Goal: Information Seeking & Learning: Learn about a topic

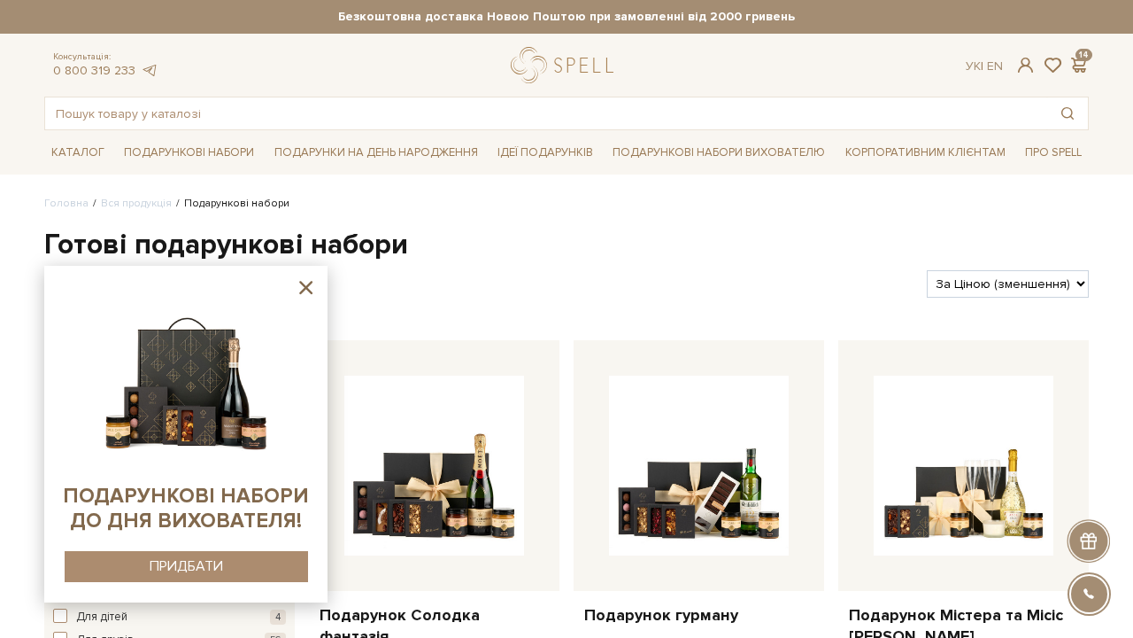
click at [313, 290] on icon at bounding box center [306, 287] width 22 height 22
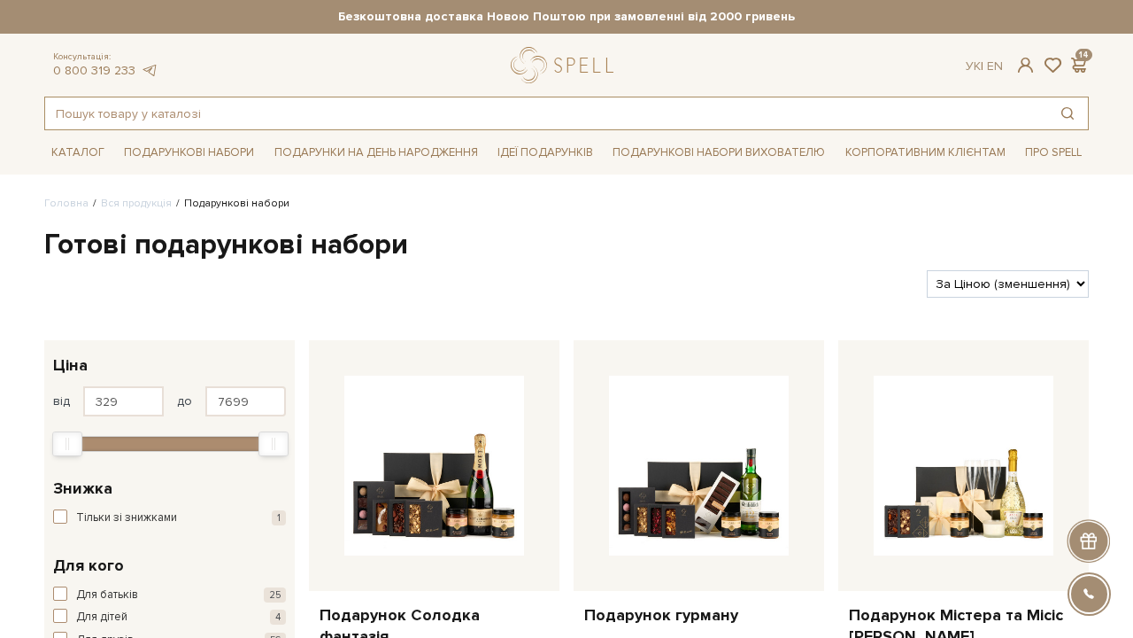
click at [298, 121] on input "text" at bounding box center [546, 113] width 1002 height 32
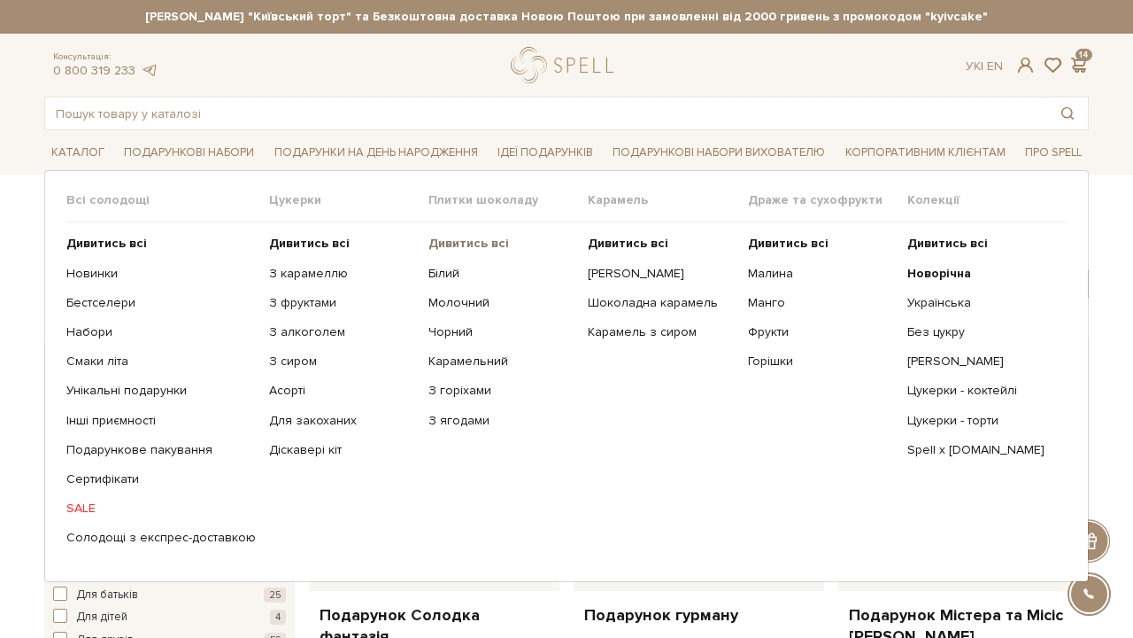
click at [445, 243] on b "Дивитись всі" at bounding box center [469, 243] width 81 height 15
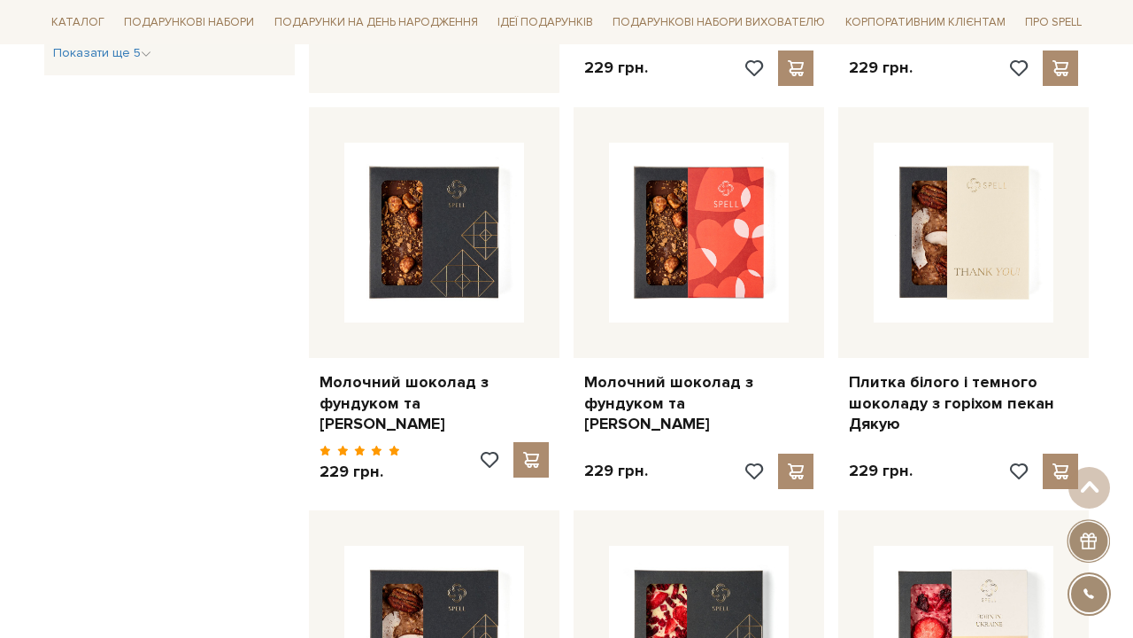
scroll to position [1056, 0]
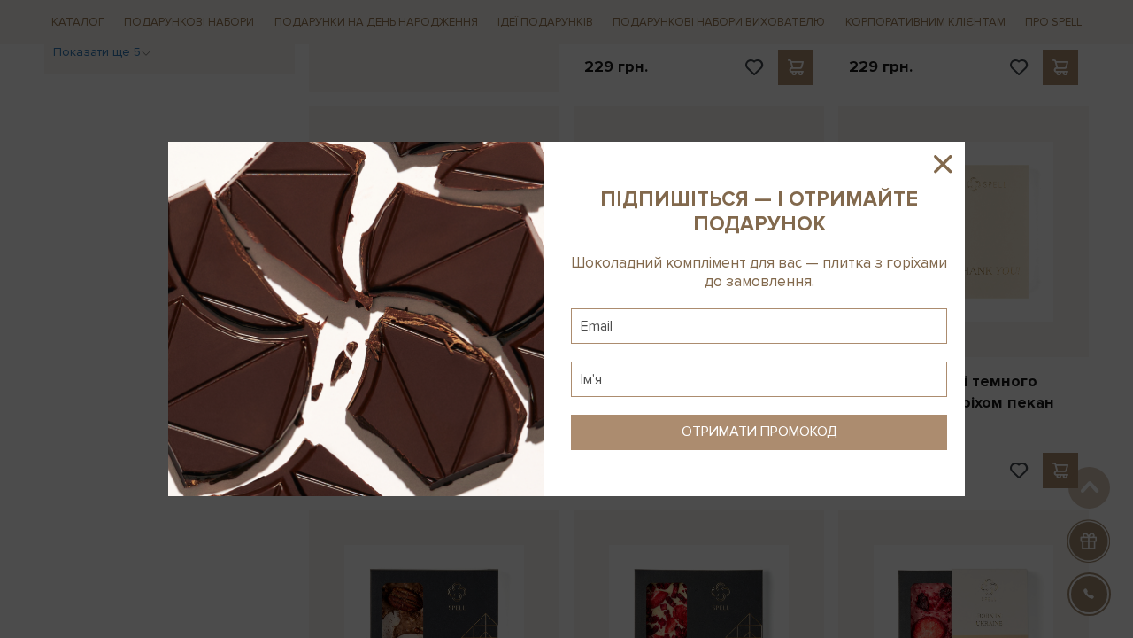
click at [941, 149] on icon at bounding box center [943, 164] width 30 height 30
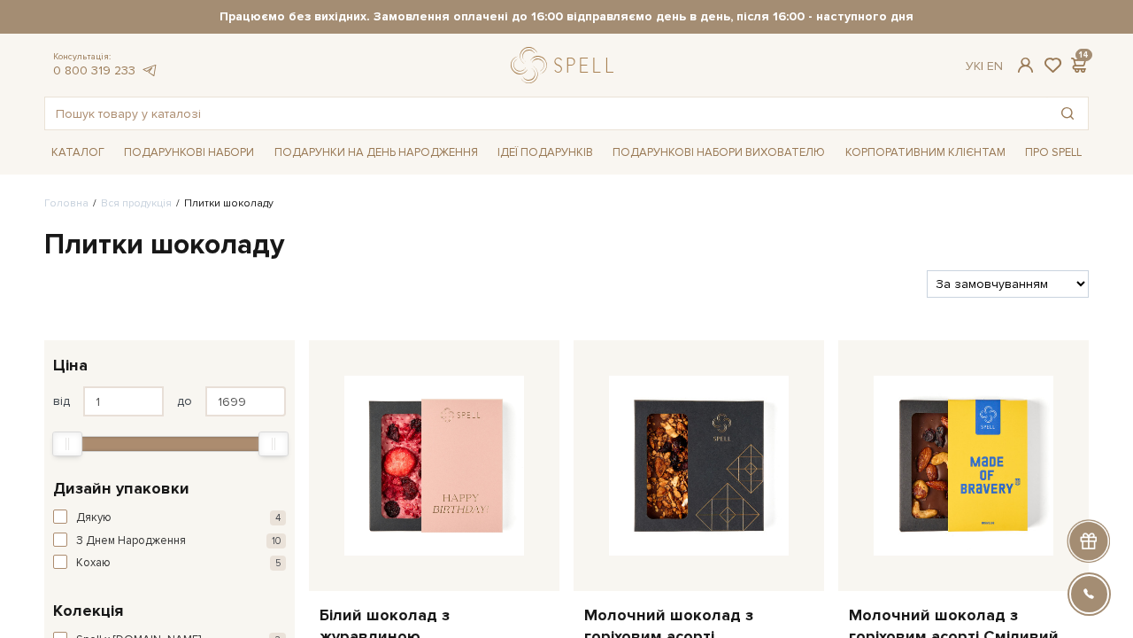
scroll to position [0, 0]
click at [273, 107] on input "text" at bounding box center [546, 113] width 1002 height 32
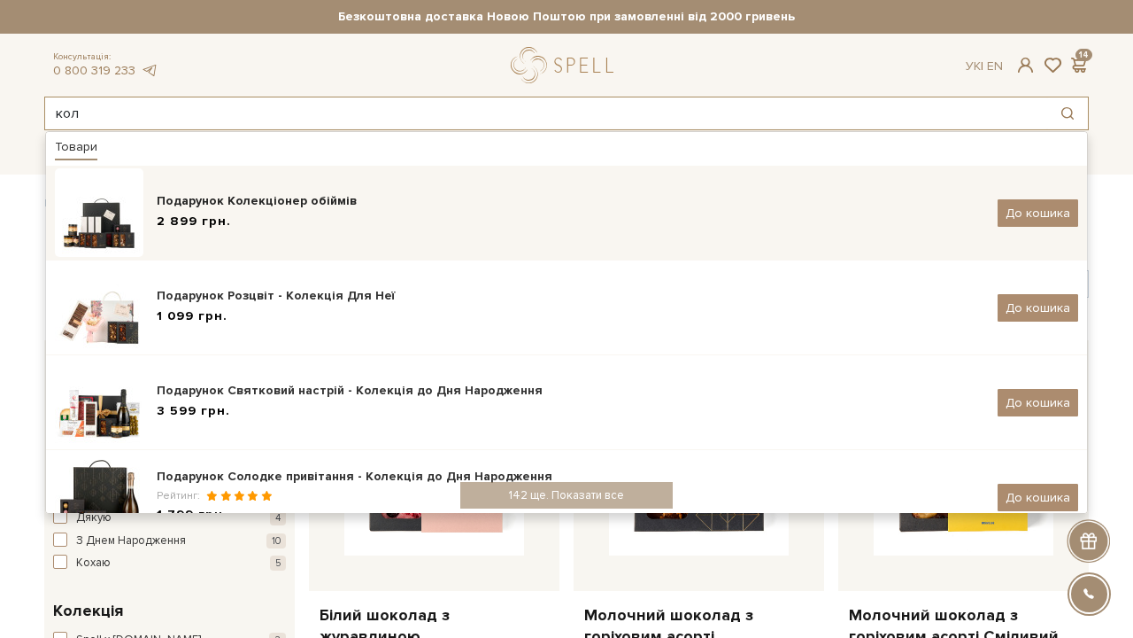
type input "кол"
click at [369, 202] on div "Подарунок Колекціонер обіймів" at bounding box center [571, 201] width 828 height 18
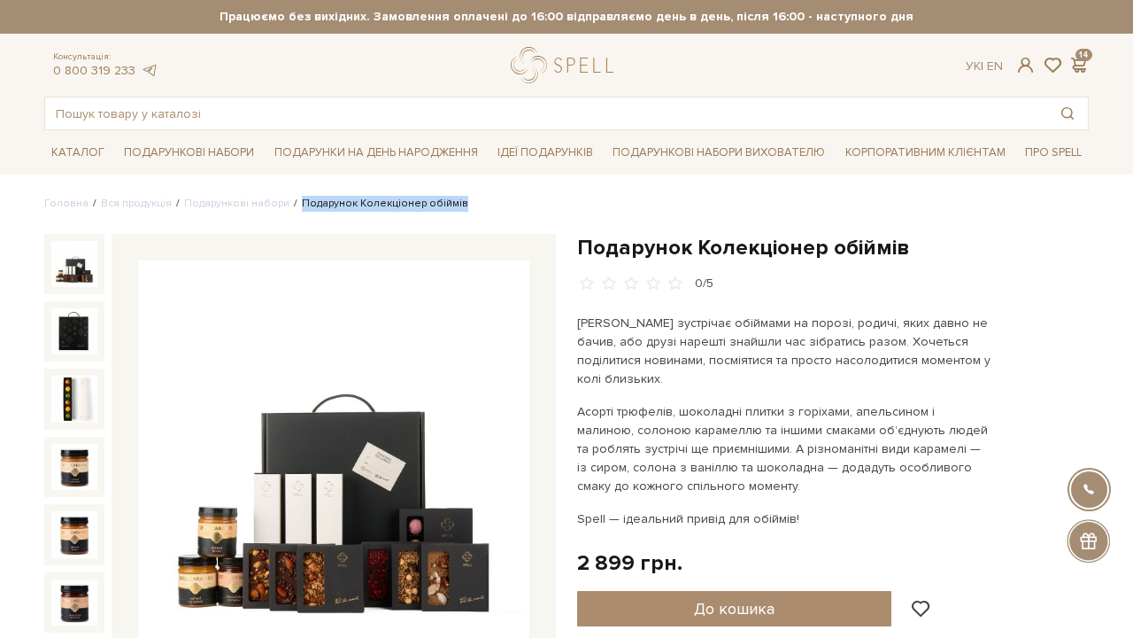
drag, startPoint x: 290, startPoint y: 202, endPoint x: 528, endPoint y: 202, distance: 238.2
click at [528, 202] on ul "Головна Вся продукція Подарункові набори Подарунок Колекціонер обіймів" at bounding box center [566, 204] width 1045 height 16
copy li "Подарунок Колекціонер обіймів"
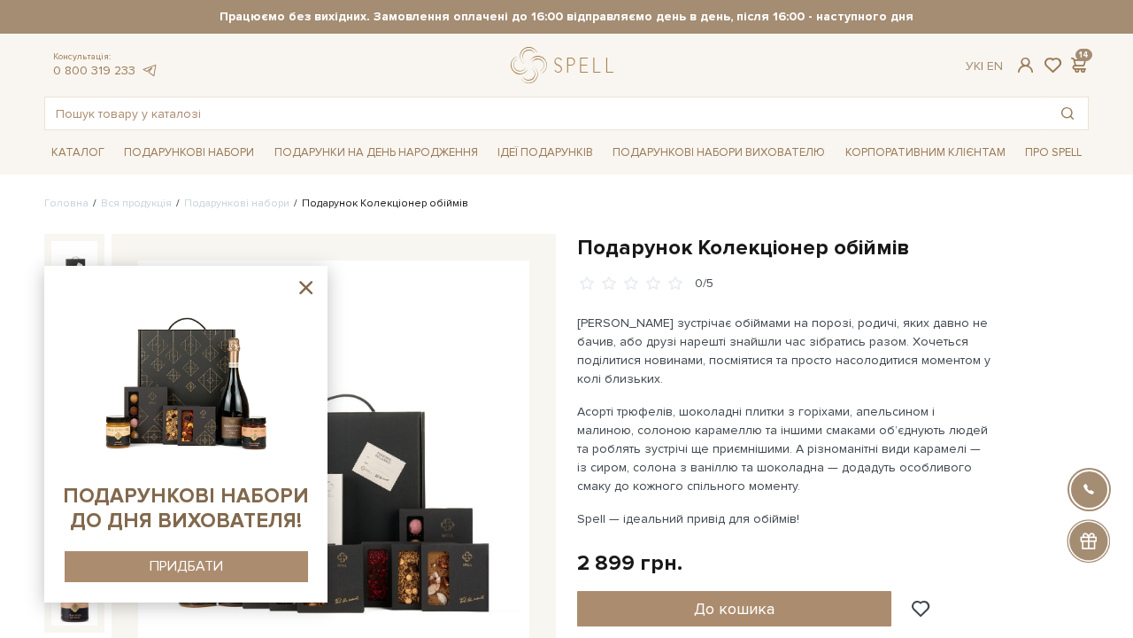
click at [311, 286] on icon at bounding box center [306, 287] width 22 height 22
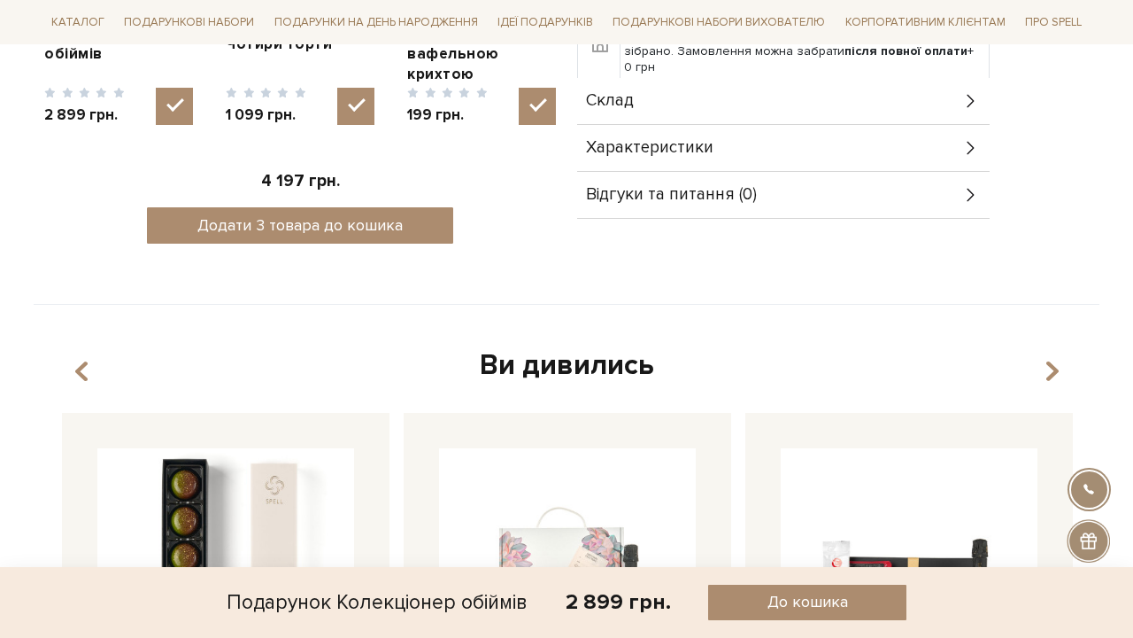
scroll to position [893, 0]
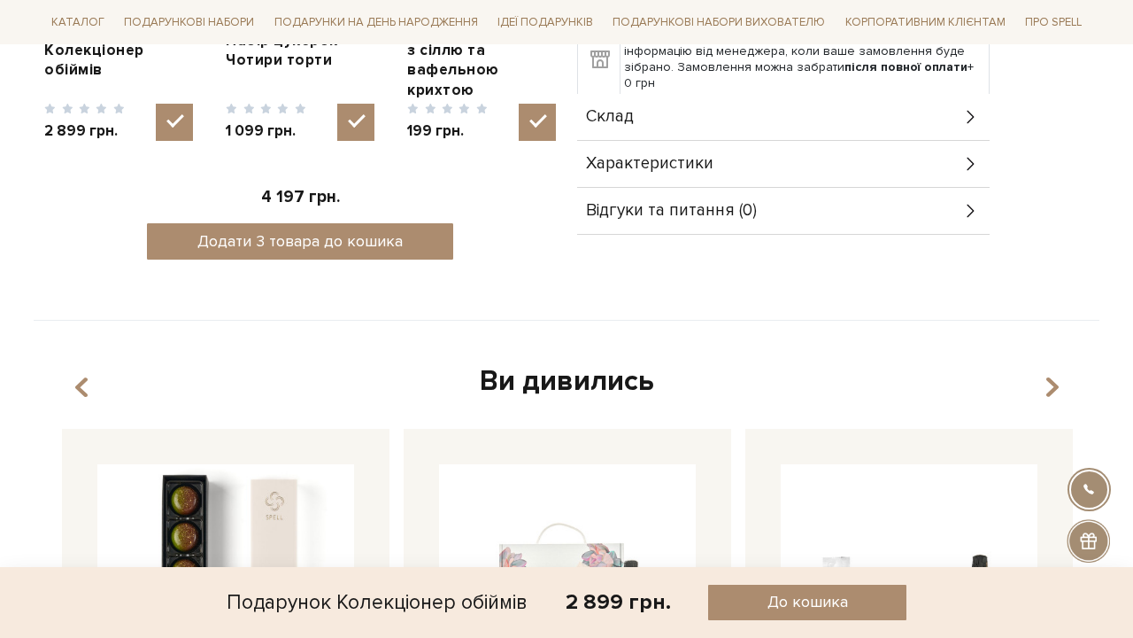
click at [703, 128] on div "Склад" at bounding box center [783, 117] width 413 height 46
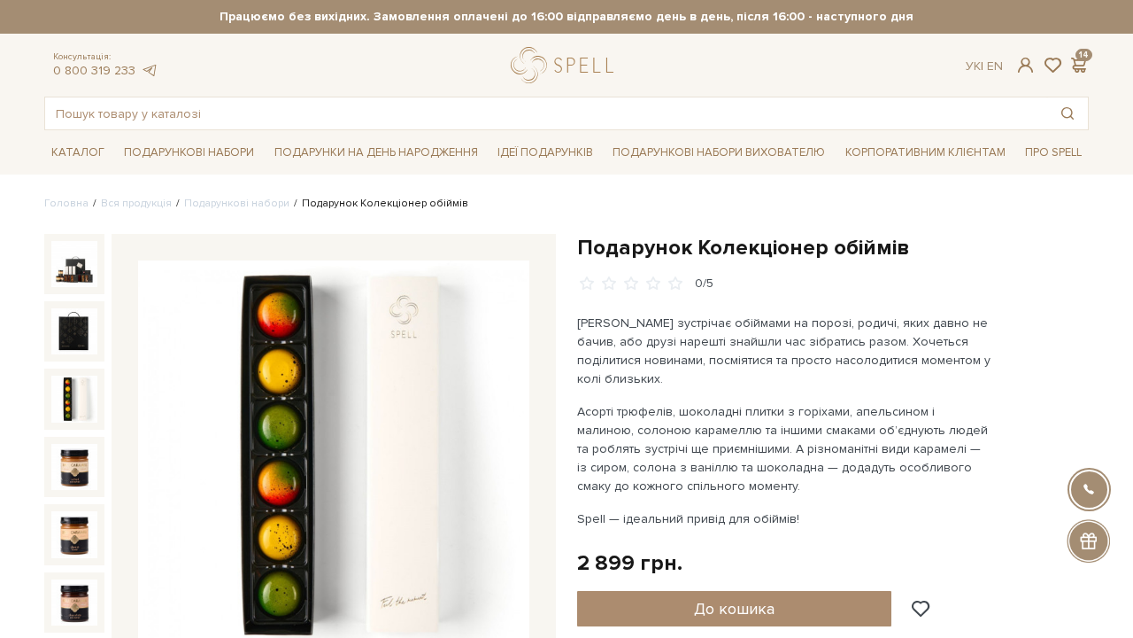
scroll to position [0, 0]
